Goal: Find specific page/section: Find specific page/section

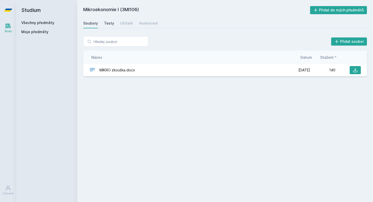
click at [107, 26] on link "Testy" at bounding box center [109, 23] width 10 height 10
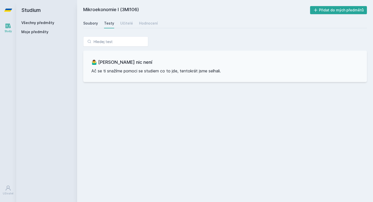
click at [95, 26] on div "Soubory" at bounding box center [90, 23] width 15 height 5
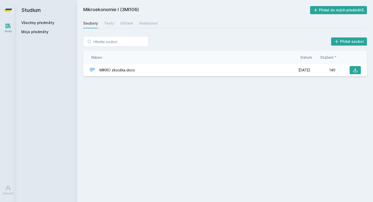
click at [50, 20] on div "Všechny předměty" at bounding box center [46, 22] width 51 height 5
click at [51, 24] on link "Všechny předměty" at bounding box center [37, 23] width 33 height 4
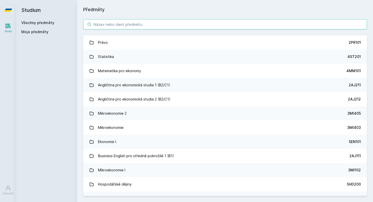
click at [269, 26] on input "search" at bounding box center [224, 24] width 283 height 10
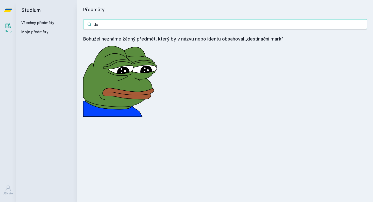
type input "d"
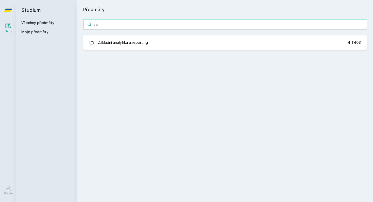
type input "z"
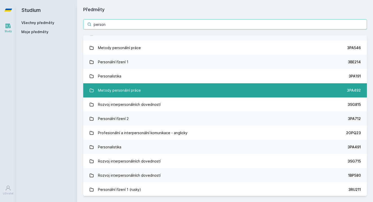
scroll to position [24, 0]
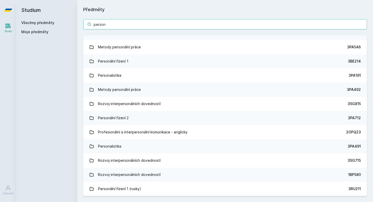
type input "person"
